Goal: Information Seeking & Learning: Understand process/instructions

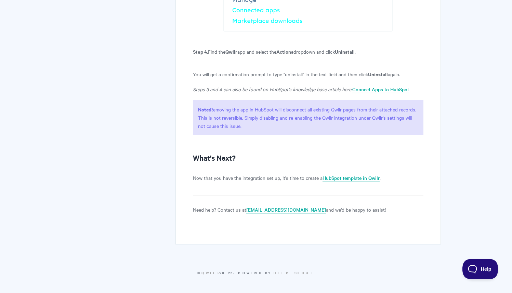
scroll to position [1664, 0]
click at [346, 179] on link "HubSpot template in Qwilr" at bounding box center [351, 178] width 57 height 8
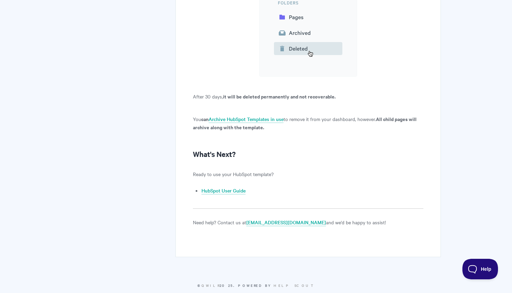
scroll to position [6168, 0]
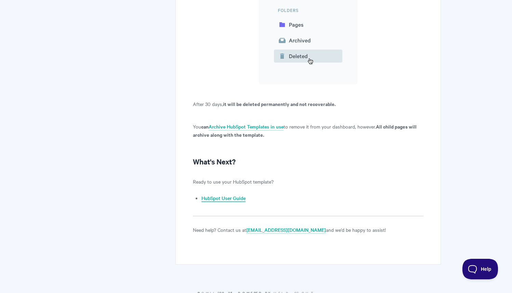
click at [223, 202] on link "HubSpot User Guide" at bounding box center [223, 199] width 44 height 8
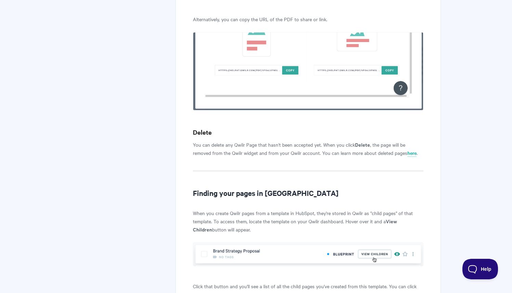
scroll to position [2411, 0]
